Goal: Information Seeking & Learning: Learn about a topic

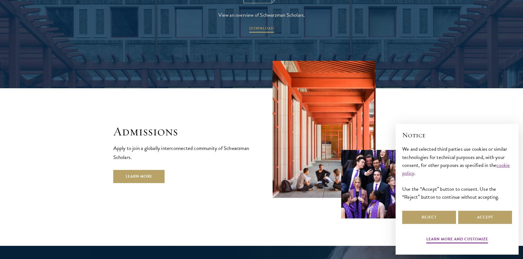
scroll to position [878, 0]
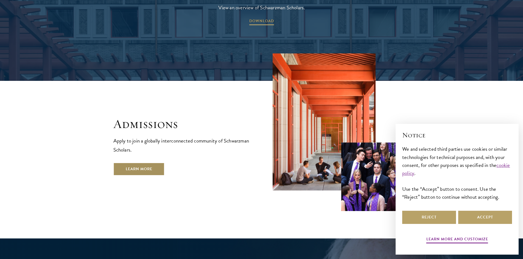
click at [135, 163] on link "Learn More" at bounding box center [138, 169] width 51 height 13
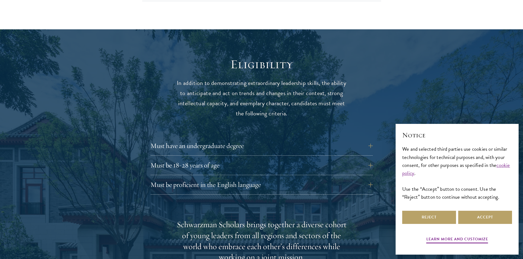
scroll to position [686, 0]
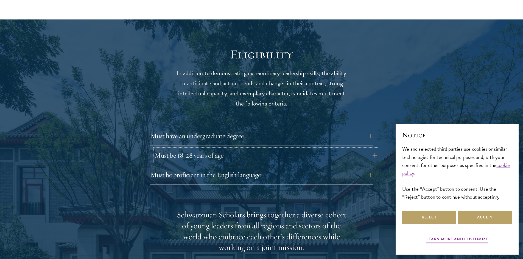
click at [187, 149] on button "Must be 18-28 years of age" at bounding box center [265, 155] width 222 height 13
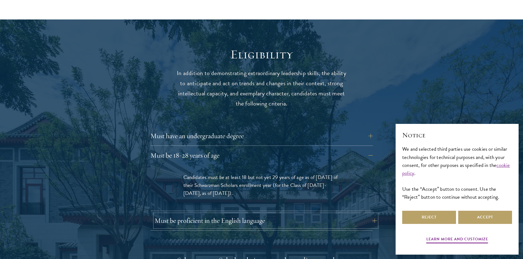
click at [185, 214] on button "Must be proficient in the English language" at bounding box center [265, 220] width 222 height 13
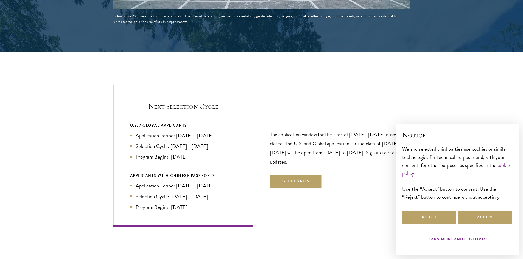
scroll to position [1262, 0]
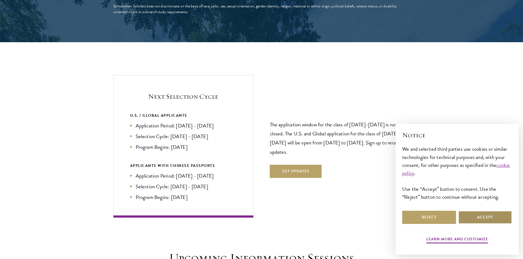
click at [497, 214] on button "Accept" at bounding box center [485, 217] width 54 height 13
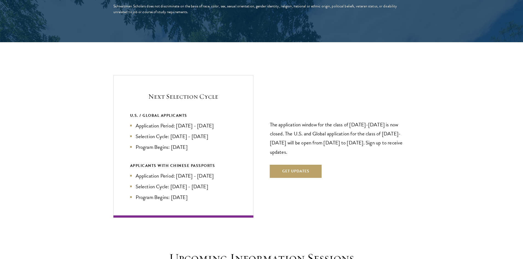
click at [197, 143] on li "Program Begins: Aug 2027" at bounding box center [183, 147] width 106 height 8
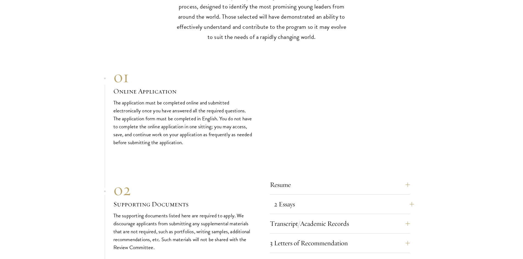
scroll to position [1783, 0]
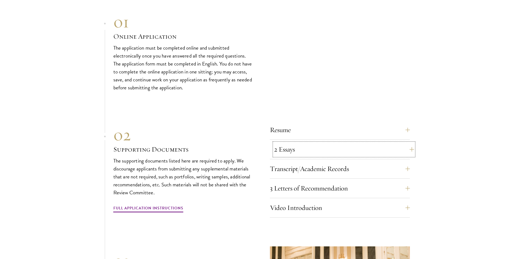
click at [329, 143] on button "2 Essays" at bounding box center [344, 149] width 140 height 13
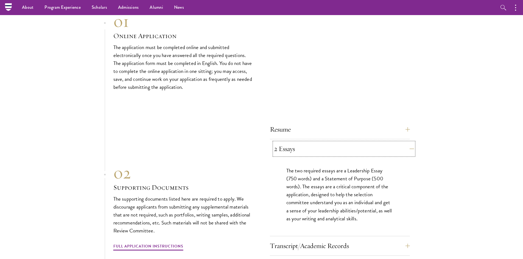
scroll to position [1636, 0]
click at [329, 143] on button "2 Essays" at bounding box center [344, 149] width 140 height 13
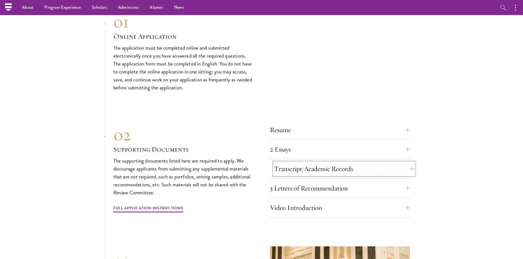
click at [329, 162] on button "Transcript/Academic Records" at bounding box center [344, 168] width 140 height 13
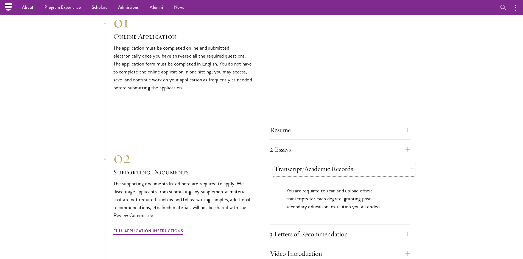
click at [329, 162] on button "Transcript/Academic Records" at bounding box center [344, 168] width 140 height 13
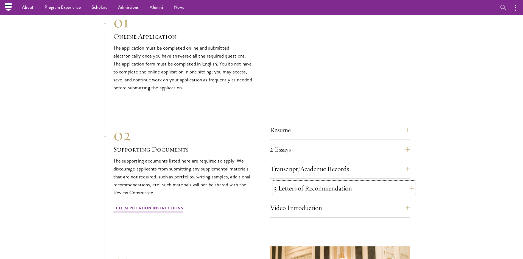
click at [328, 182] on button "3 Letters of Recommendation" at bounding box center [344, 188] width 140 height 13
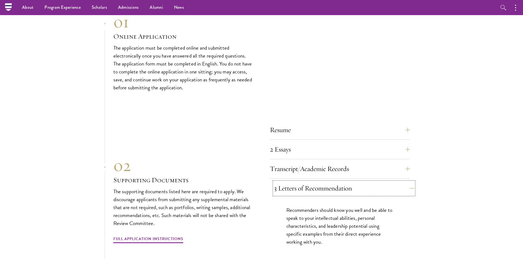
click at [328, 182] on button "3 Letters of Recommendation" at bounding box center [344, 188] width 140 height 13
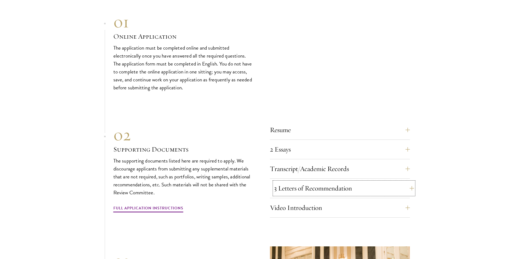
scroll to position [1664, 0]
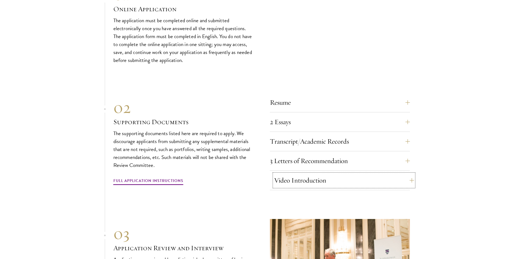
click at [328, 176] on button "Video Introduction" at bounding box center [344, 180] width 140 height 13
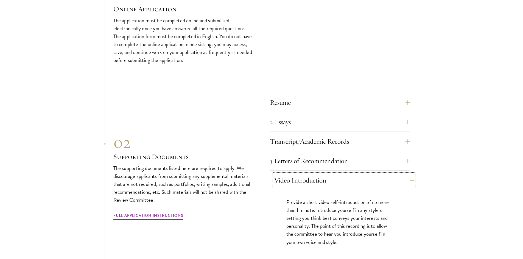
click at [328, 176] on button "Video Introduction" at bounding box center [344, 180] width 140 height 13
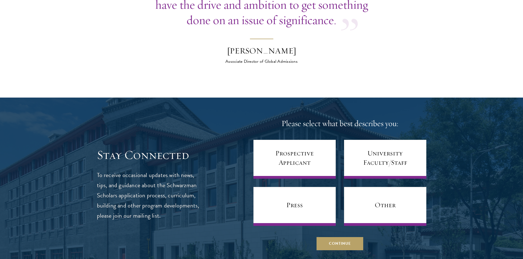
scroll to position [2075, 0]
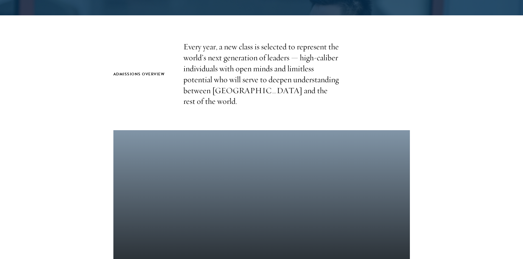
scroll to position [165, 0]
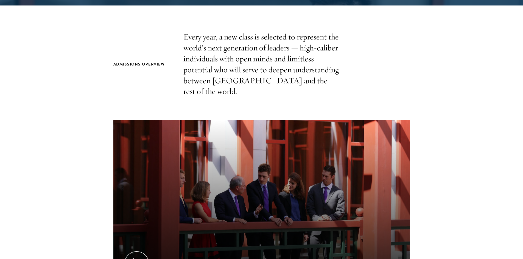
click at [90, 162] on section "Admissions Overview Every year, a new class is selected to represent the world’…" at bounding box center [261, 194] width 523 height 324
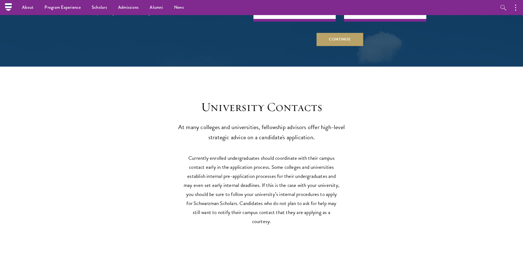
scroll to position [2160, 0]
